Goal: Complete application form

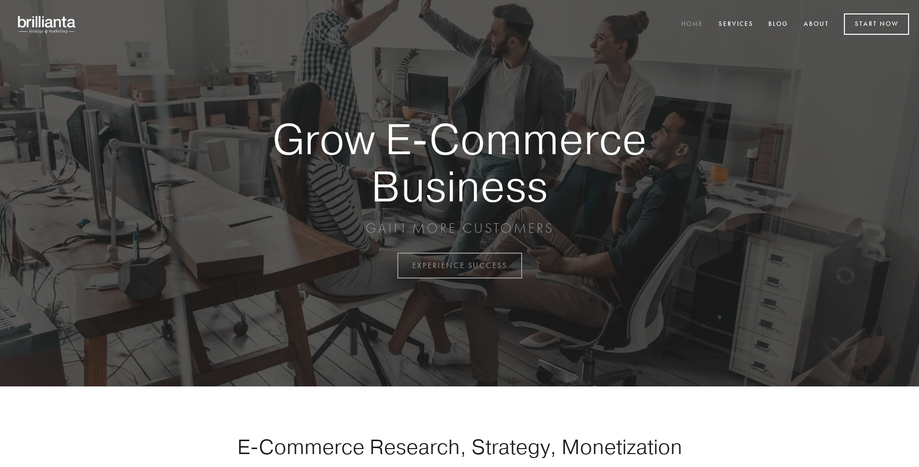
scroll to position [2606, 0]
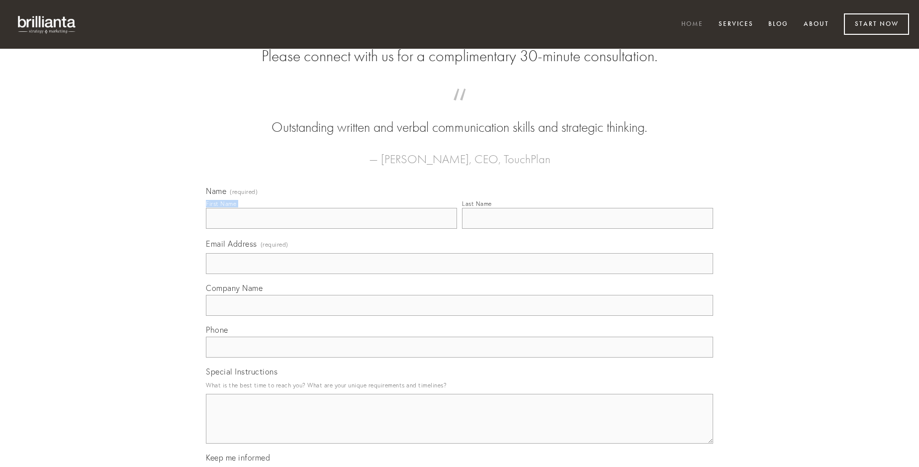
type input "[PERSON_NAME]"
click at [587, 229] on input "Last Name" at bounding box center [587, 218] width 251 height 21
type input "[PERSON_NAME]"
click at [459, 274] on input "Email Address (required)" at bounding box center [459, 263] width 507 height 21
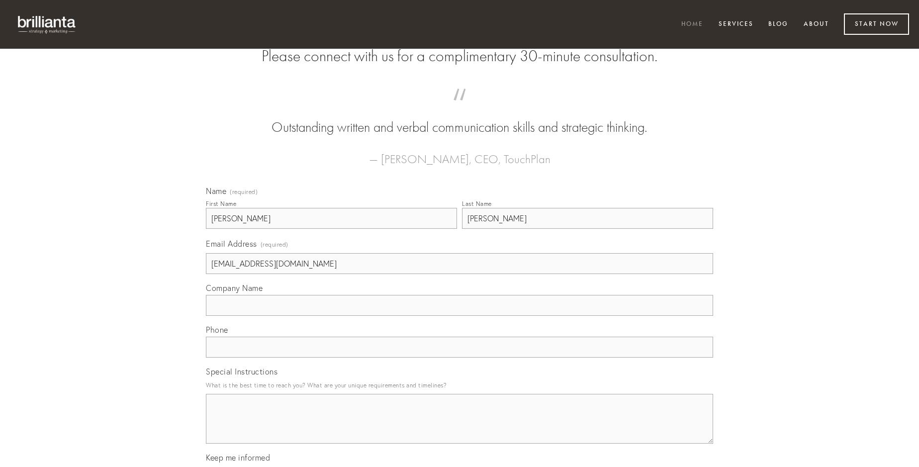
type input "[EMAIL_ADDRESS][DOMAIN_NAME]"
click at [459, 316] on input "Company Name" at bounding box center [459, 305] width 507 height 21
type input "fuga"
click at [459, 357] on input "text" at bounding box center [459, 347] width 507 height 21
click at [459, 427] on textarea "Special Instructions" at bounding box center [459, 419] width 507 height 50
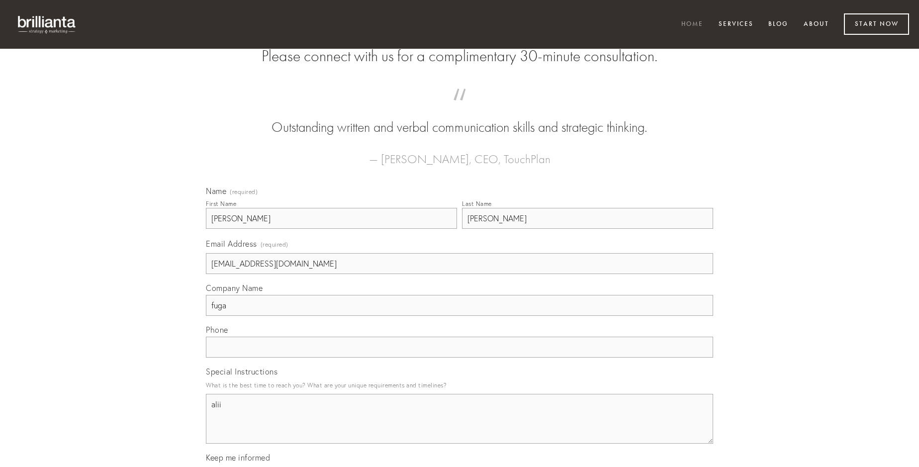
type textarea "alii"
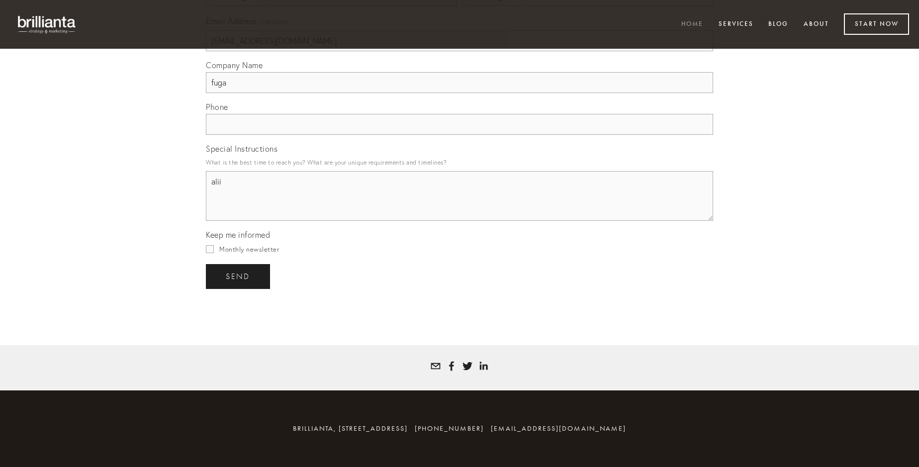
click at [239, 276] on span "send" at bounding box center [238, 276] width 24 height 9
